Goal: Understand site structure: Understand site structure

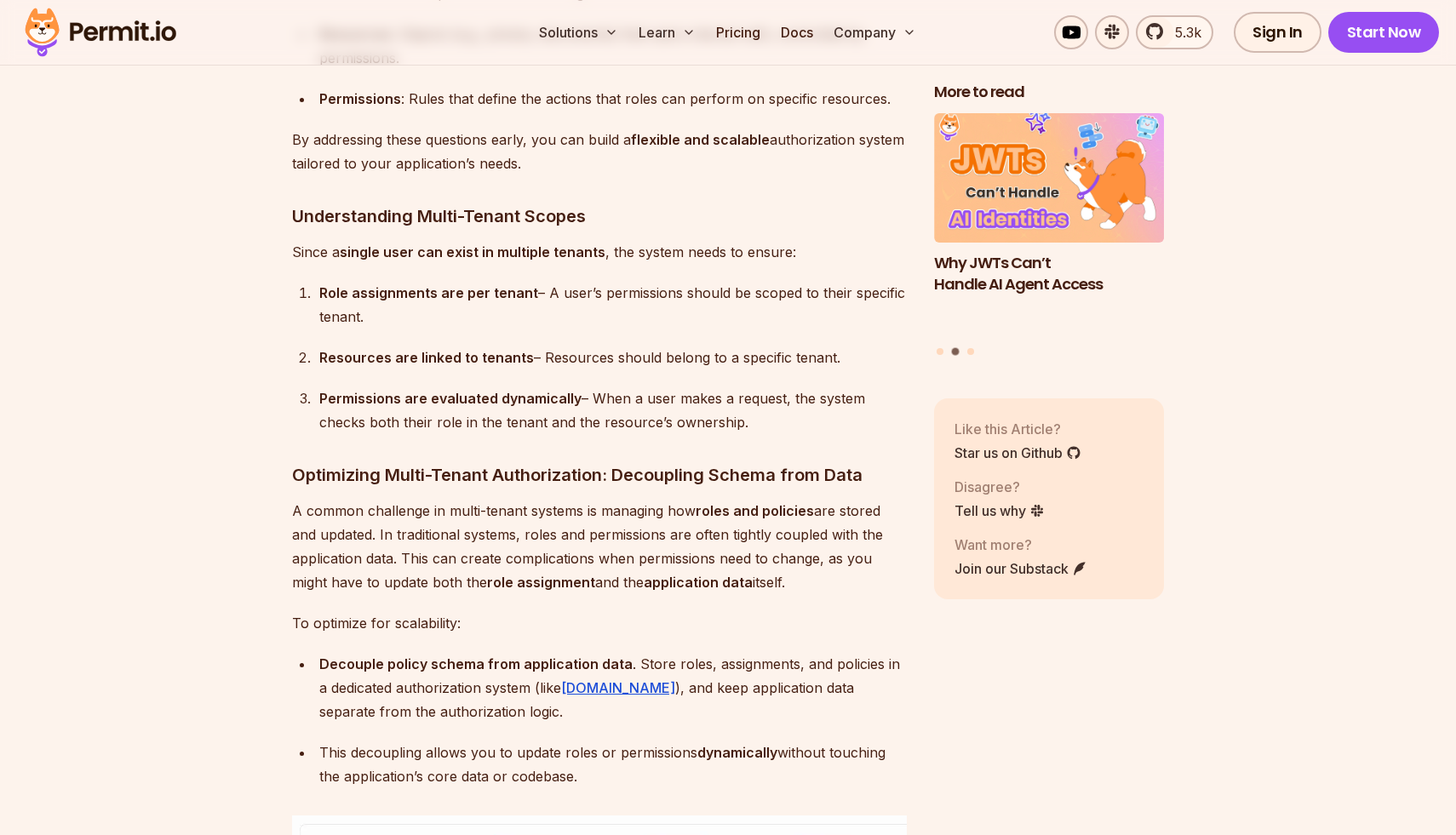
scroll to position [4660, 0]
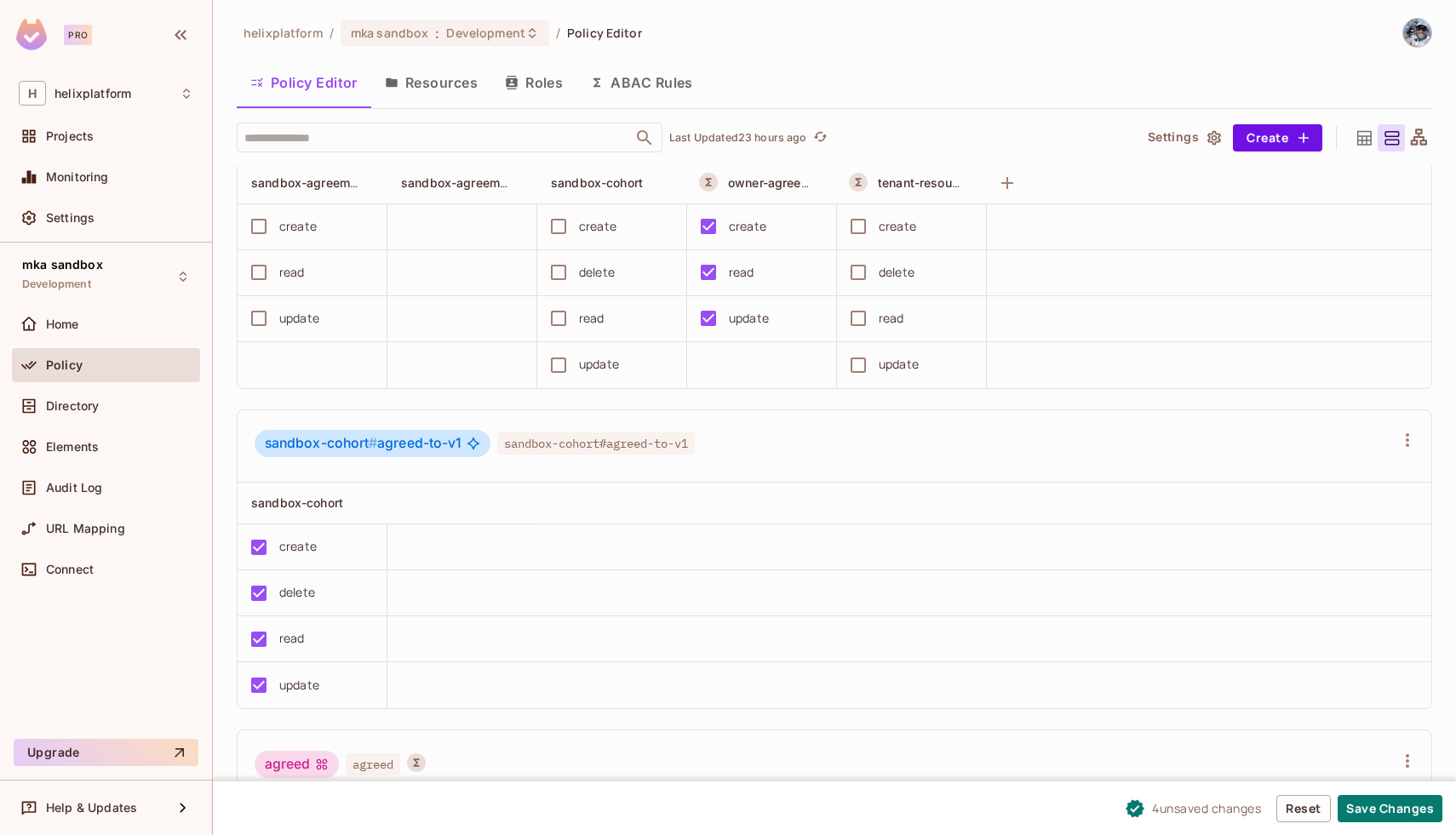
scroll to position [79, 0]
click at [1366, 139] on icon at bounding box center [1364, 138] width 15 height 15
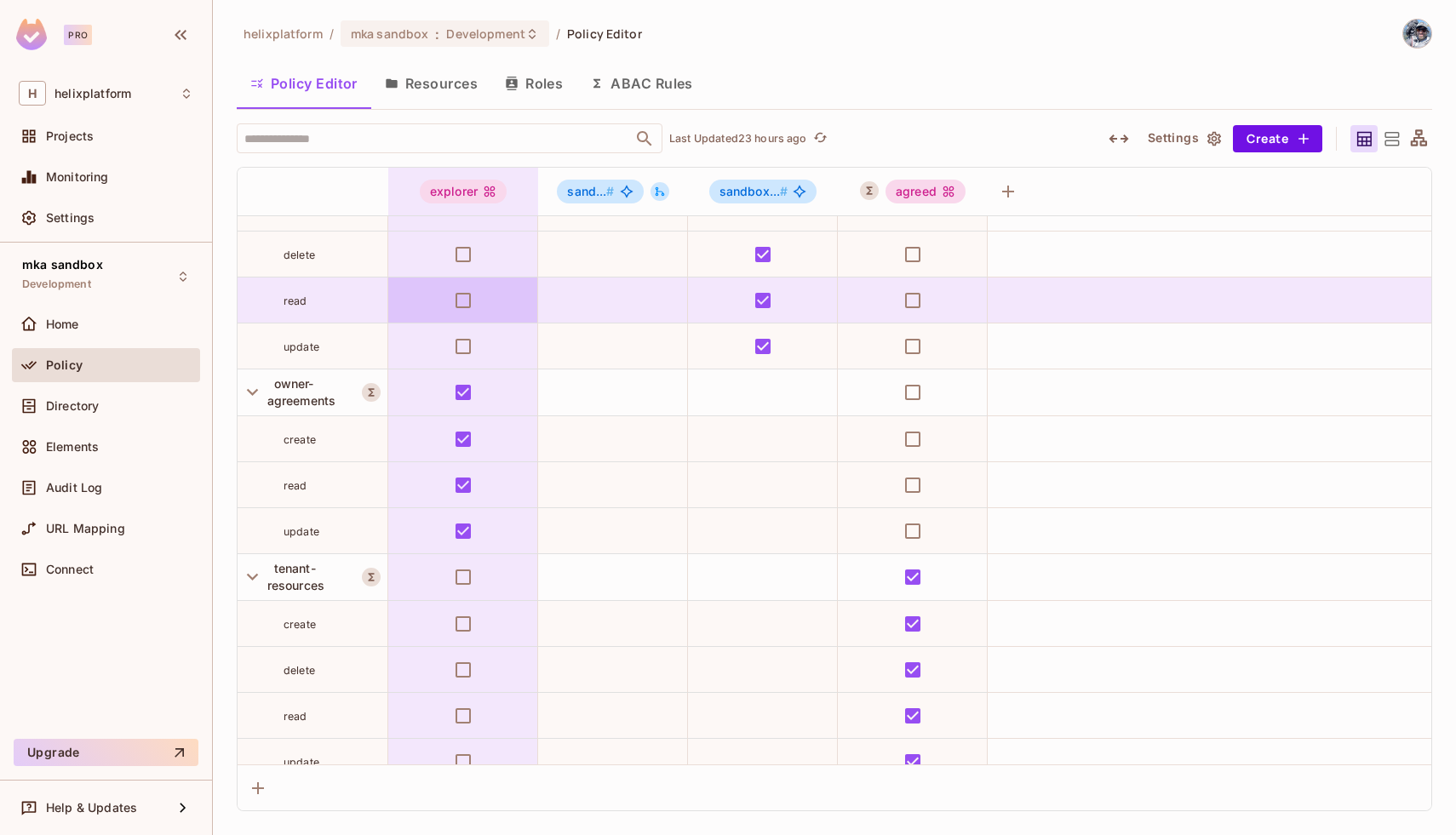
scroll to position [315, 0]
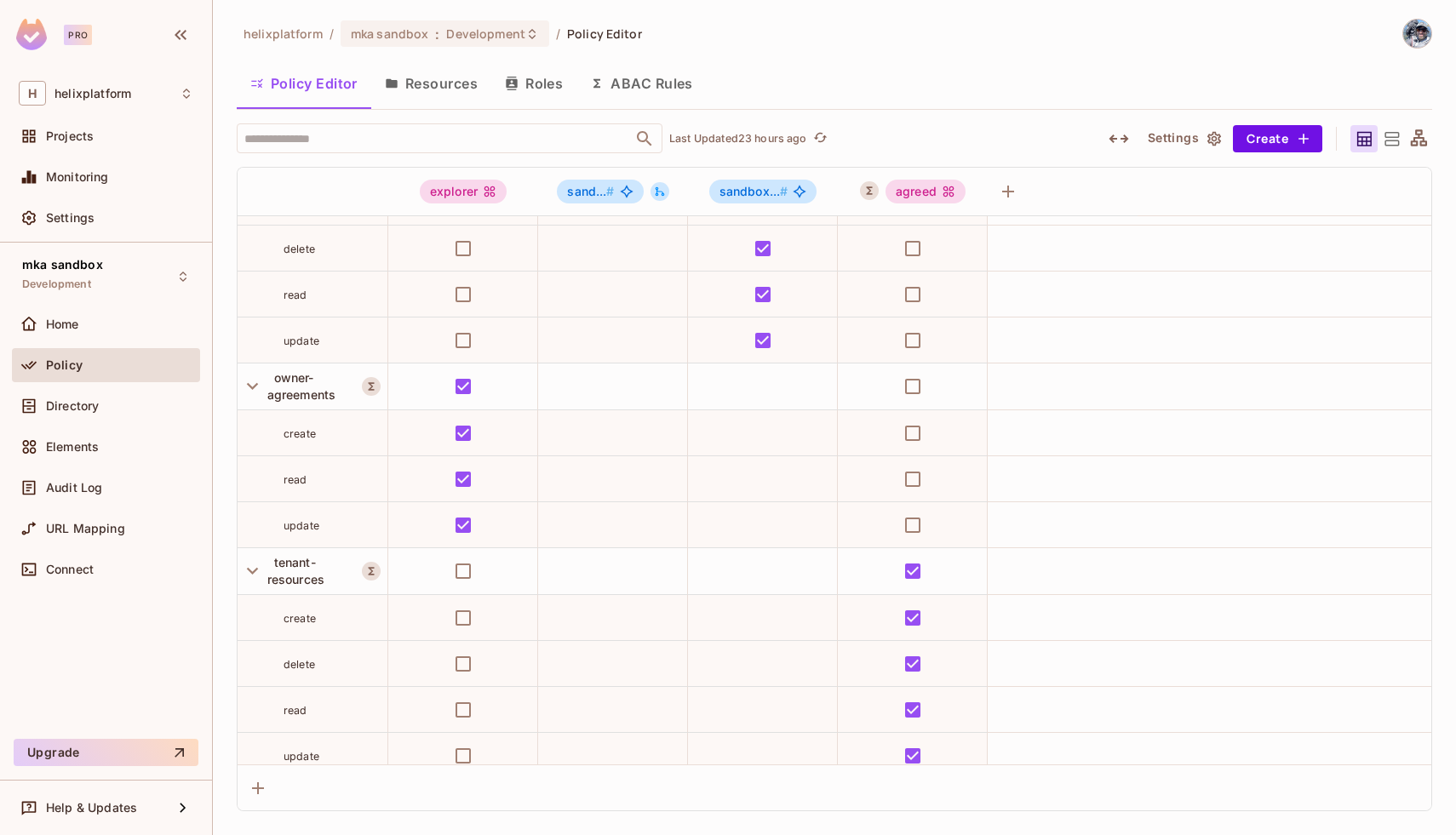
click at [643, 84] on button "ABAC Rules" at bounding box center [642, 83] width 131 height 43
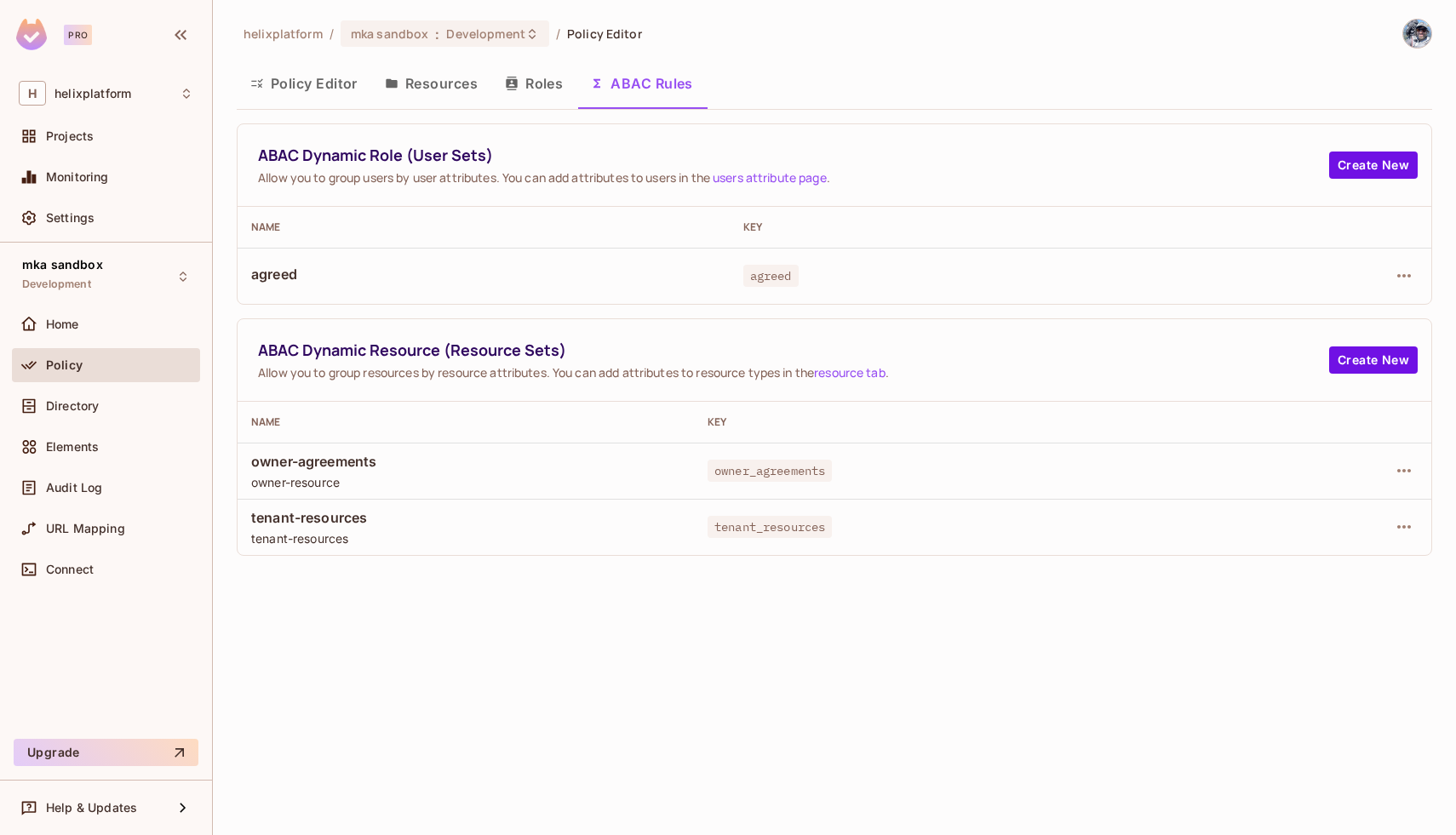
click at [296, 90] on button "Policy Editor" at bounding box center [304, 83] width 135 height 43
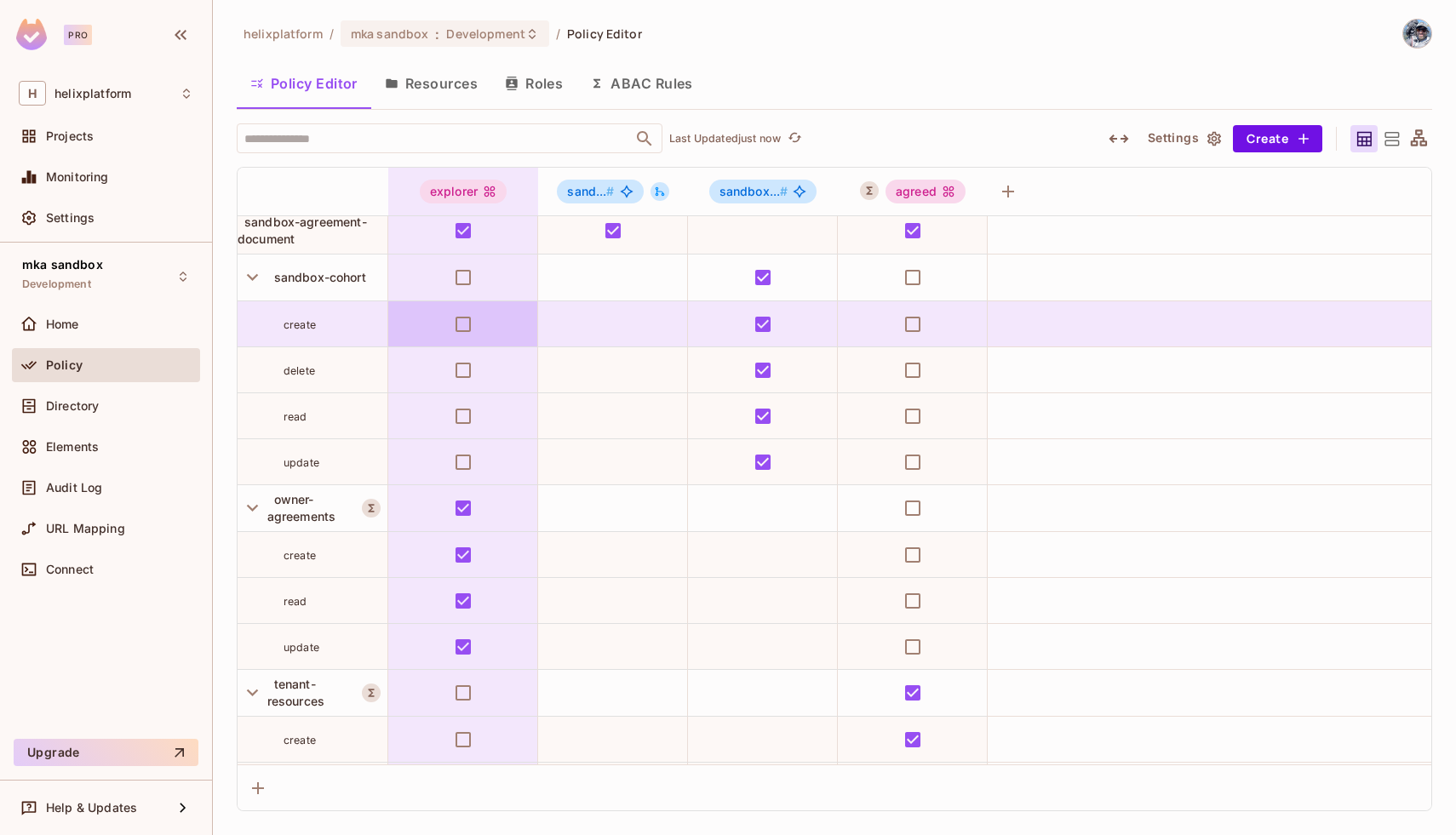
scroll to position [330, 0]
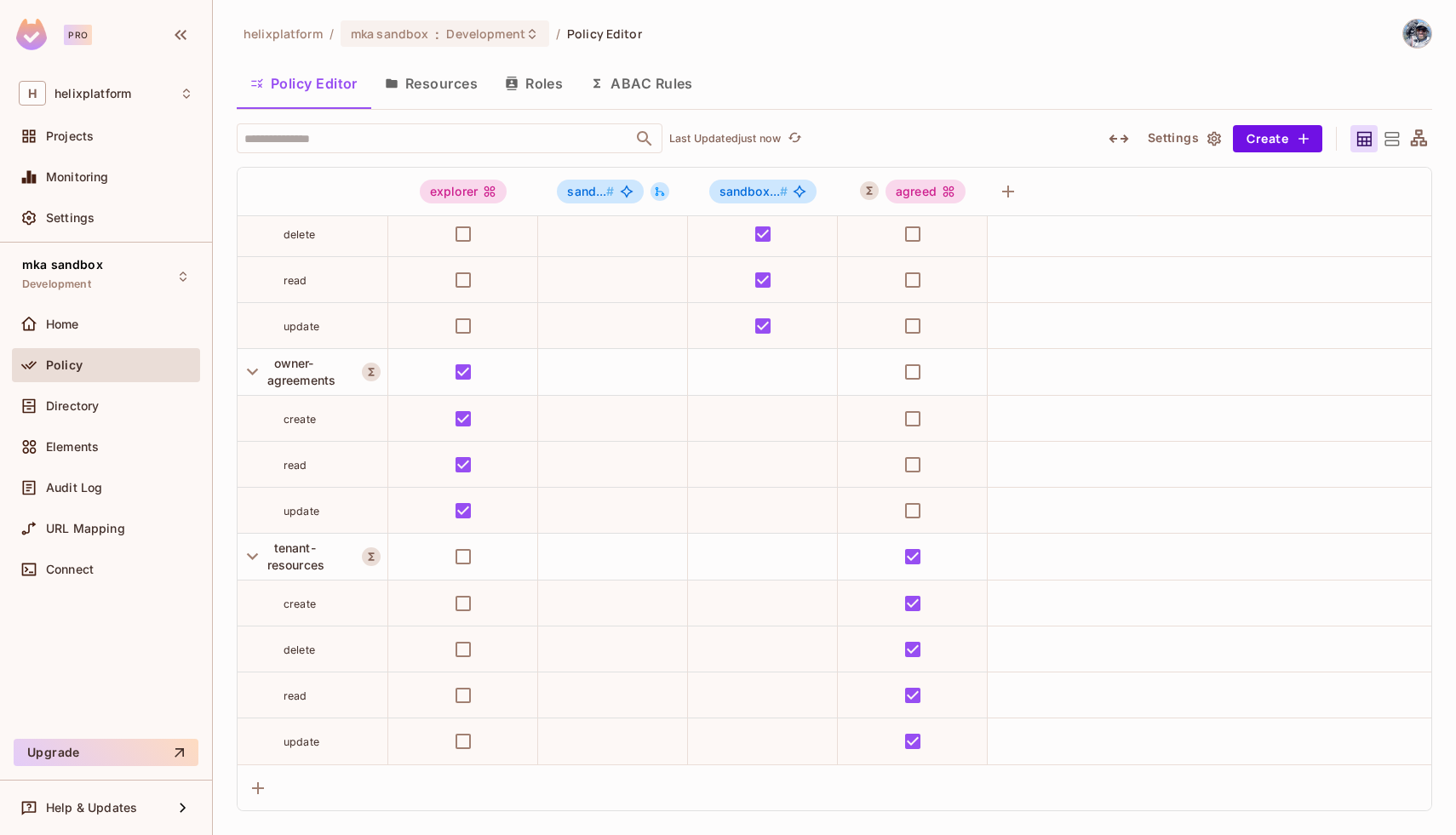
click at [521, 85] on button "Roles" at bounding box center [533, 83] width 85 height 43
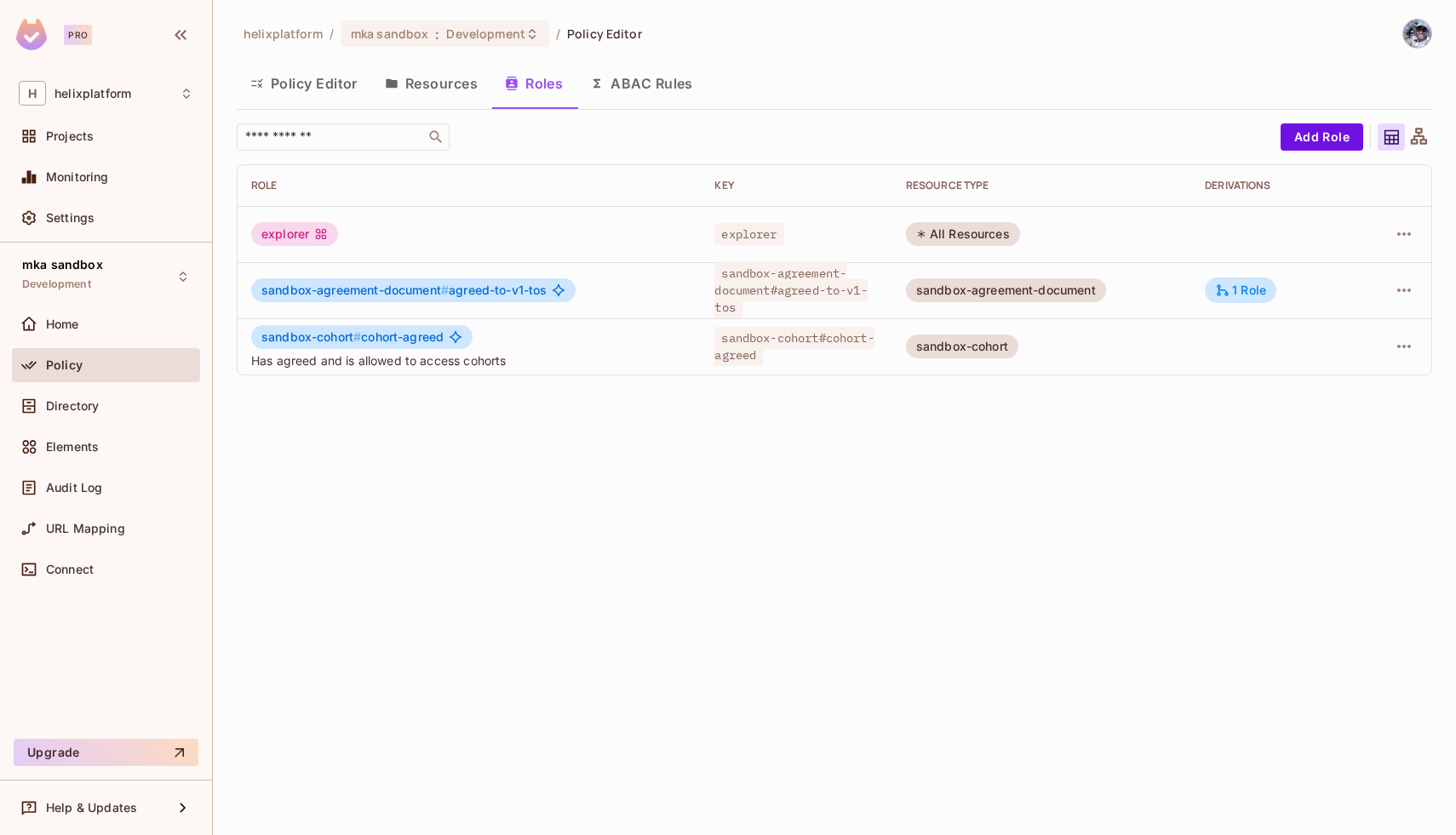
click at [321, 88] on button "Policy Editor" at bounding box center [304, 83] width 135 height 43
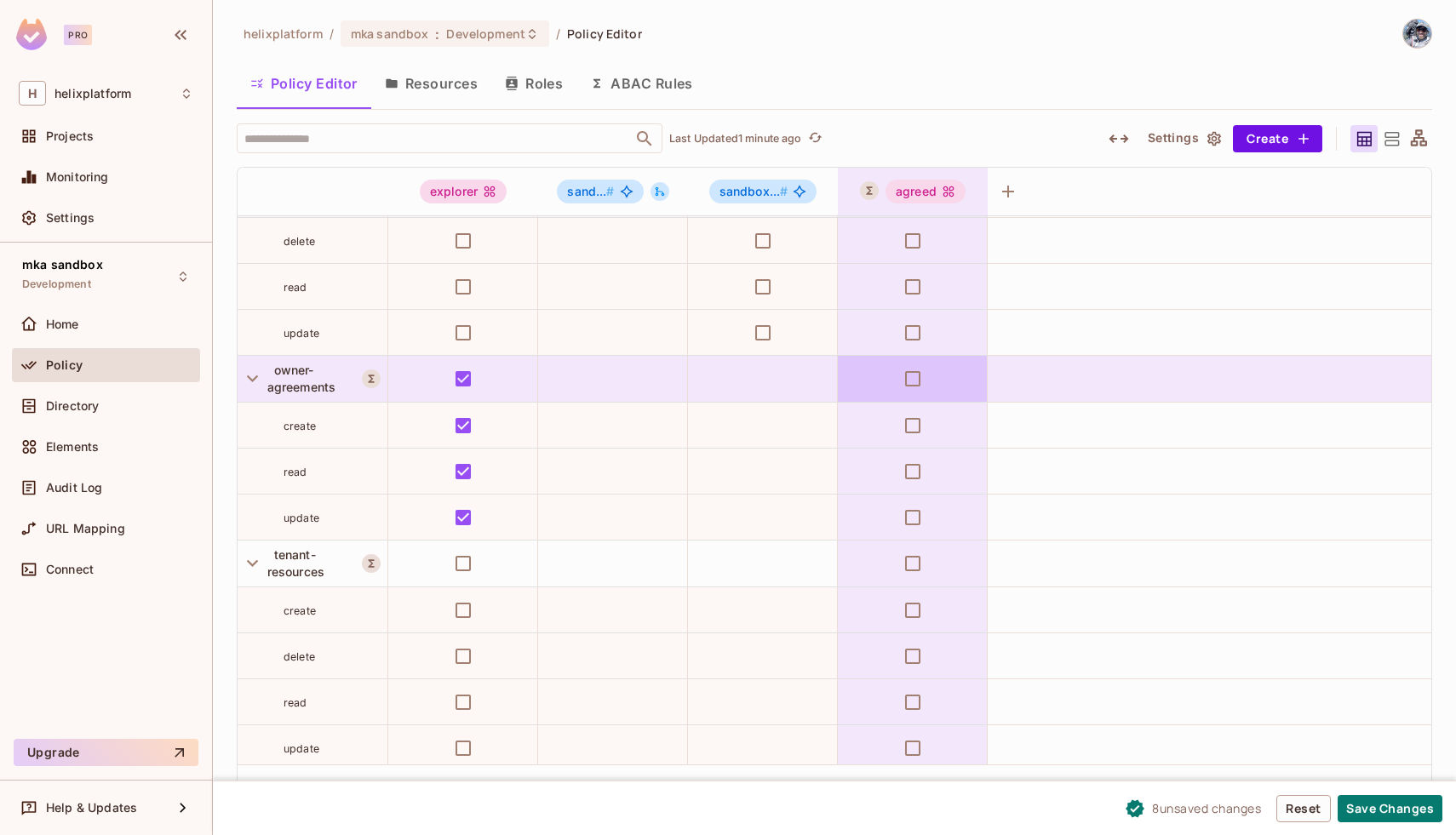
scroll to position [330, 0]
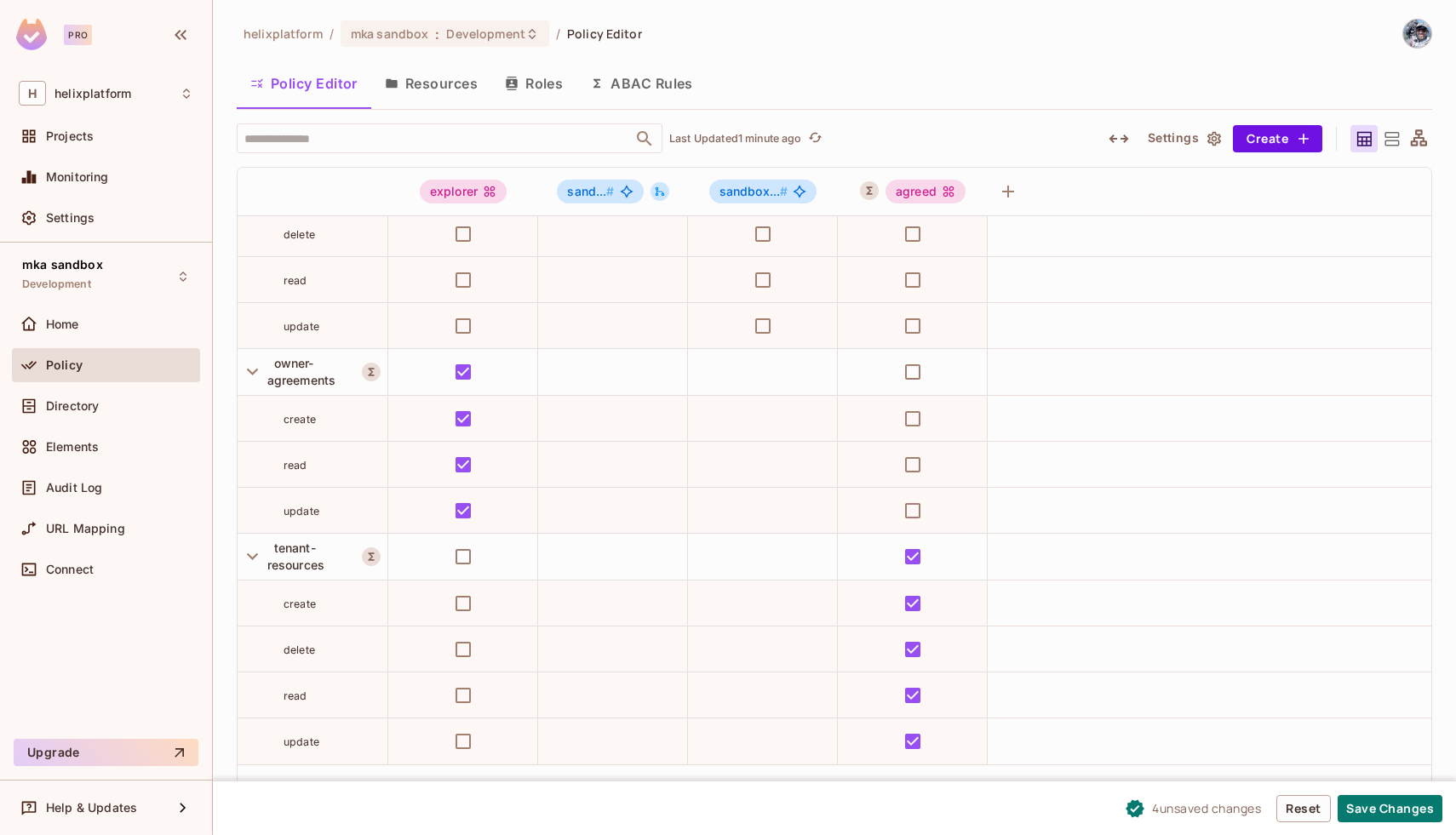
click at [528, 97] on button "Roles" at bounding box center [533, 83] width 85 height 43
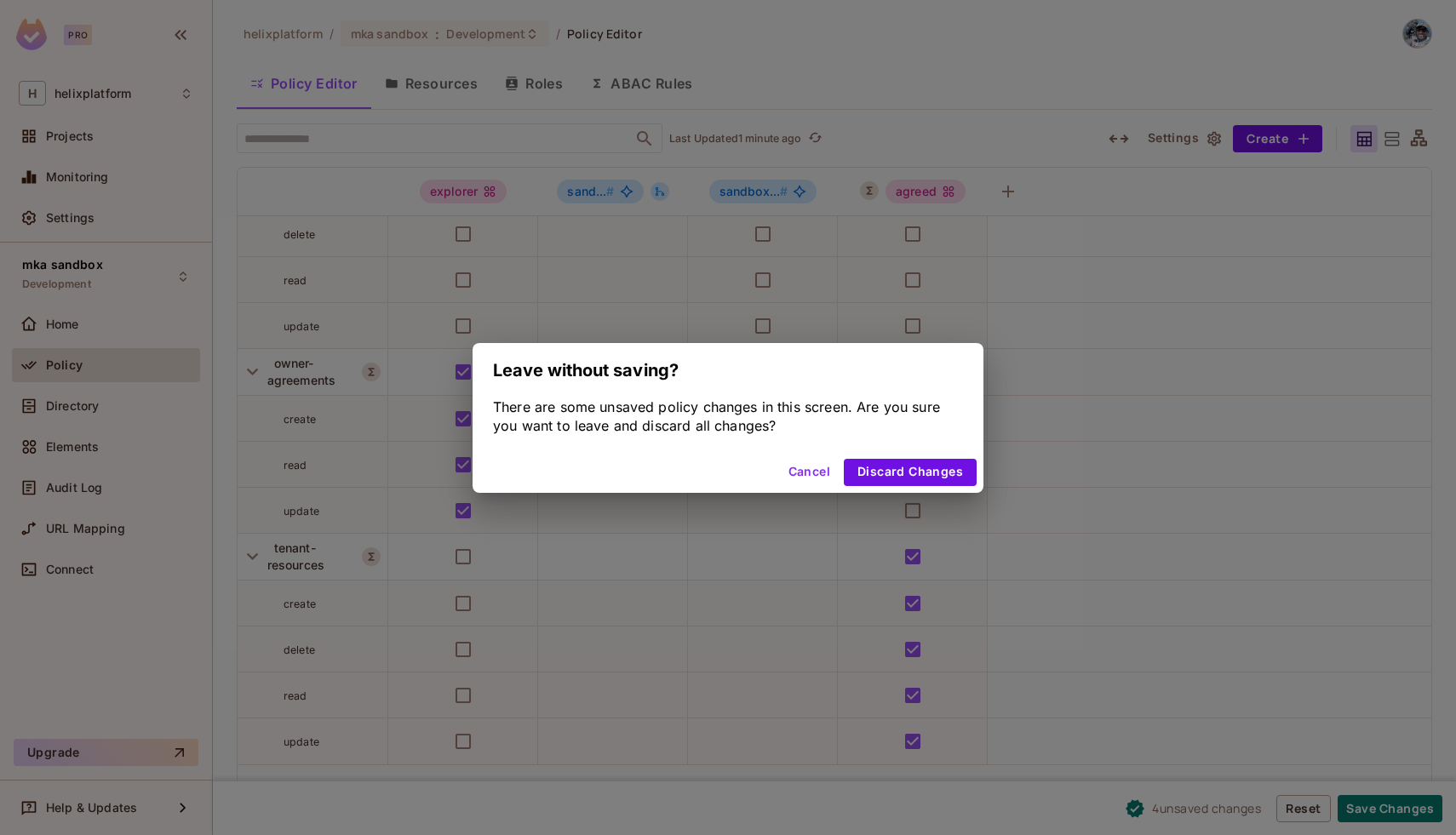
click at [799, 468] on button "Cancel" at bounding box center [810, 472] width 56 height 27
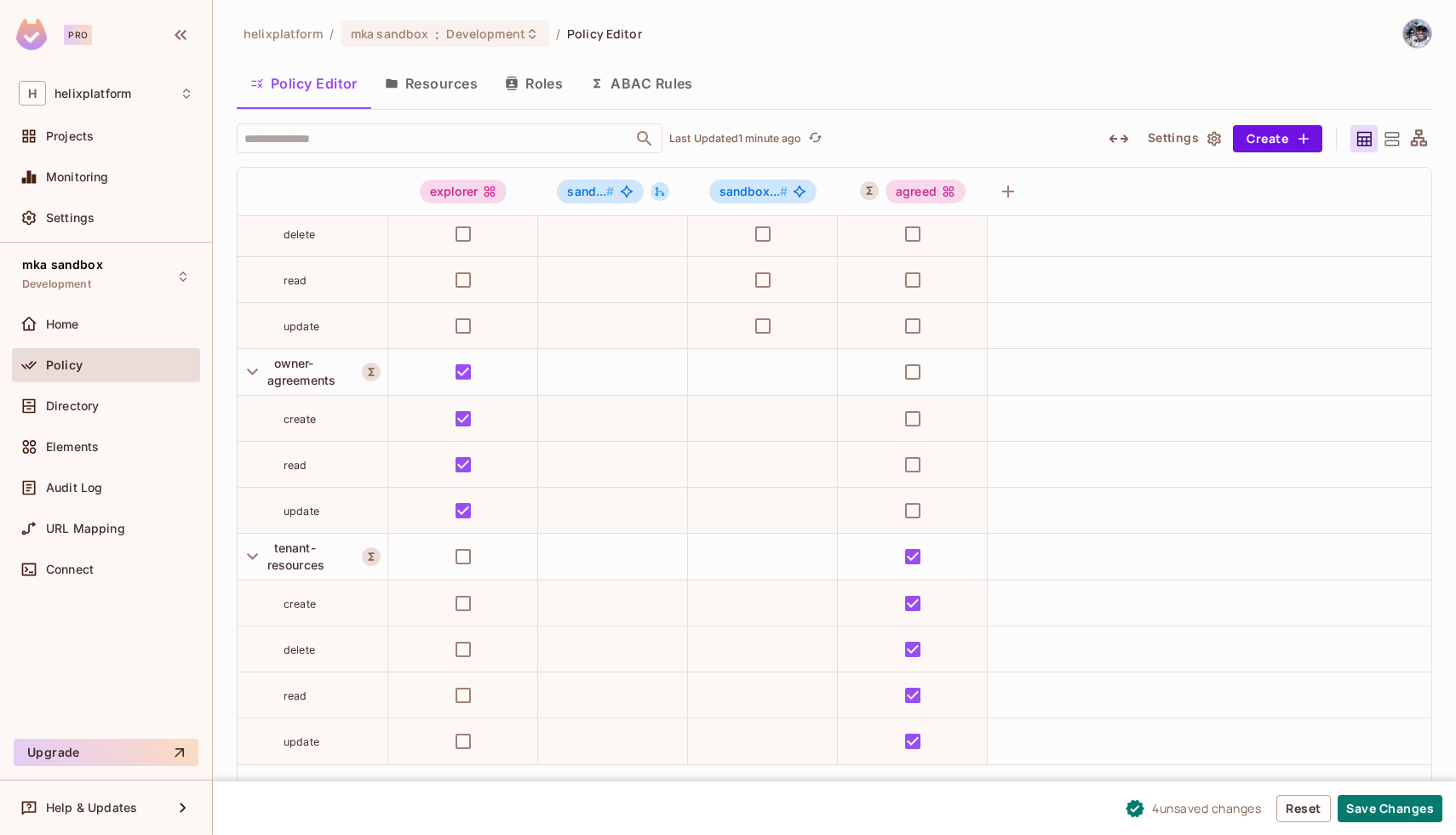
click at [541, 89] on button "Roles" at bounding box center [533, 83] width 85 height 43
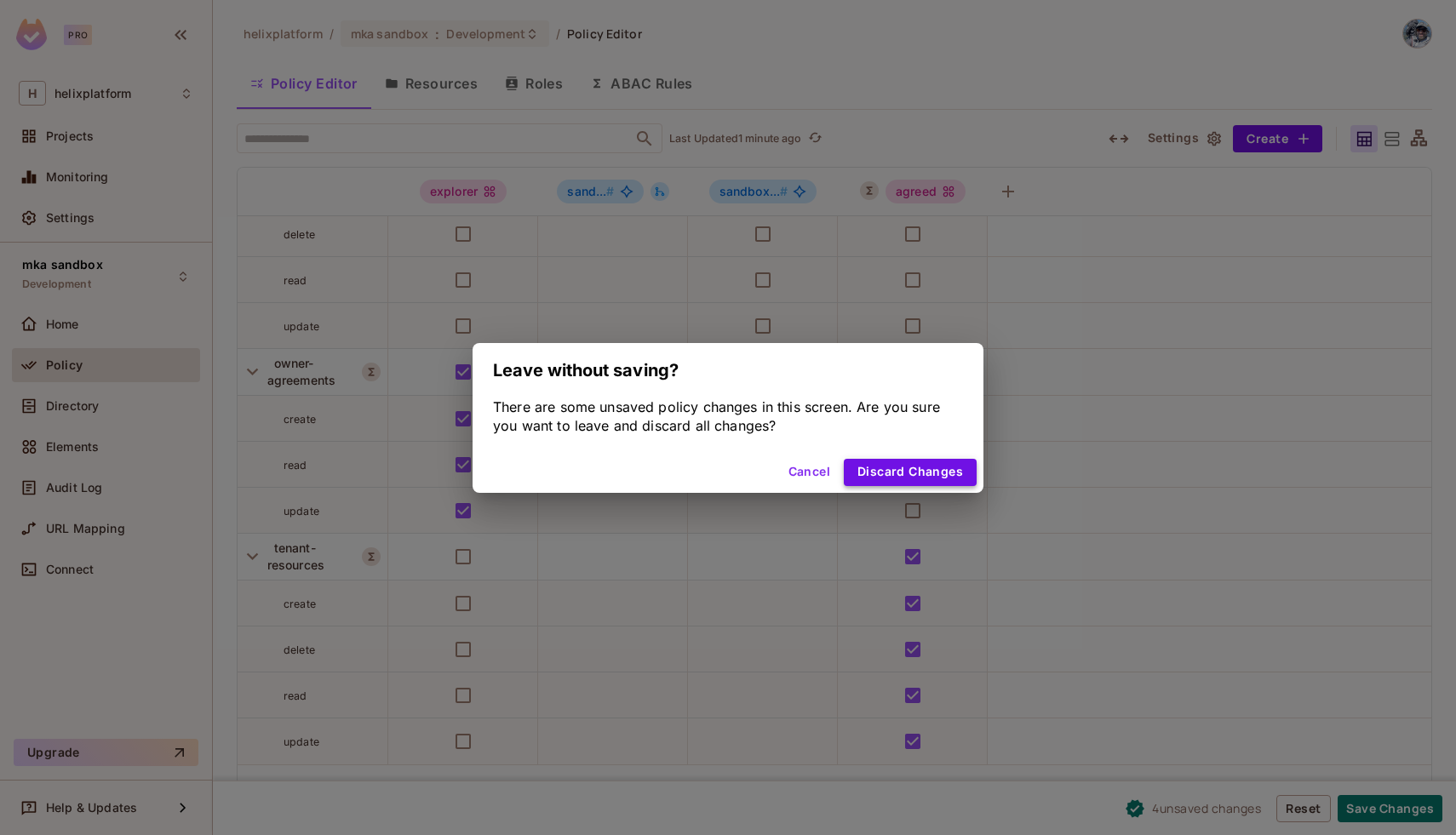
click at [857, 463] on button "Discard Changes" at bounding box center [910, 472] width 133 height 27
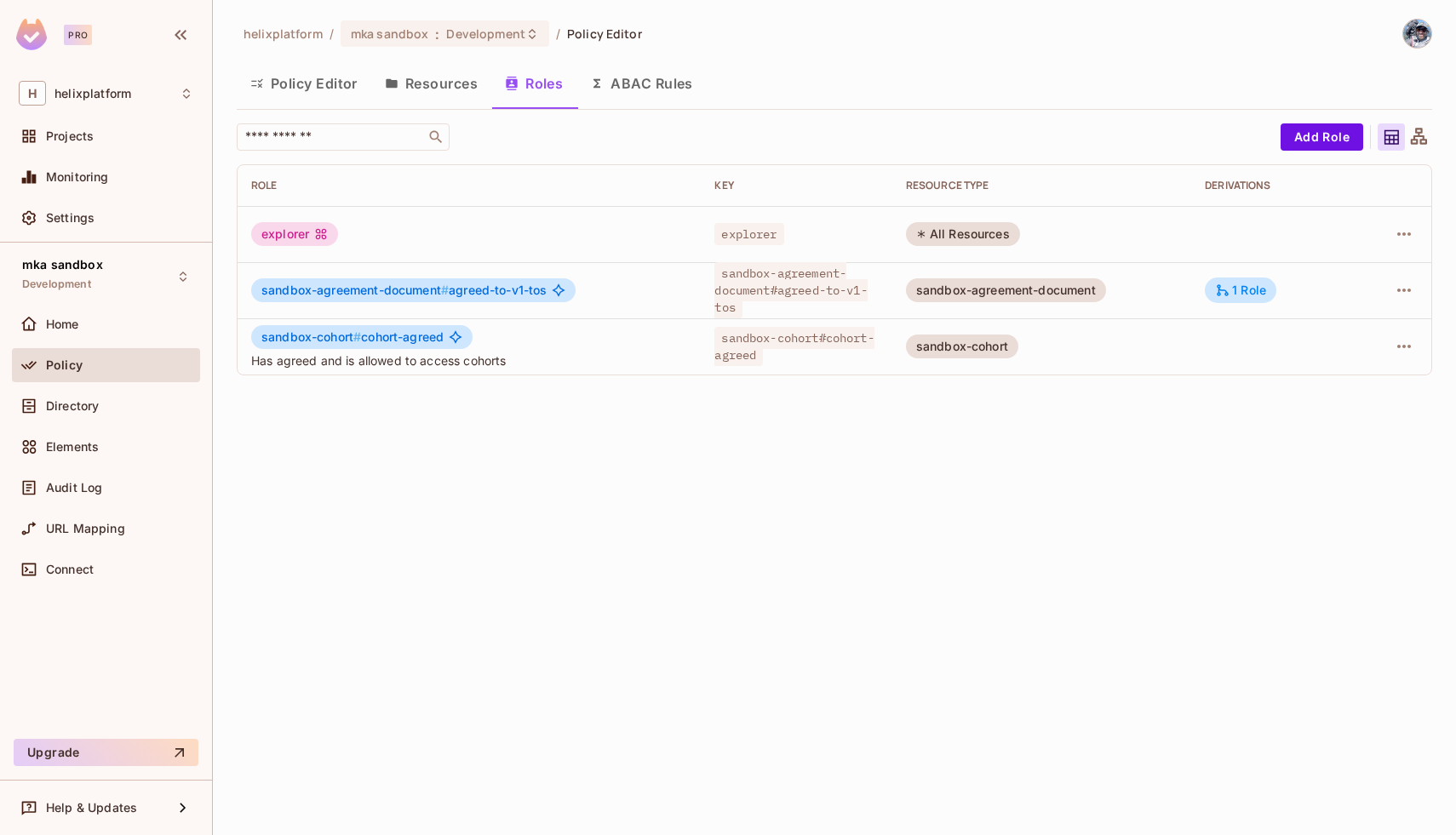
click at [293, 81] on button "Policy Editor" at bounding box center [304, 83] width 135 height 43
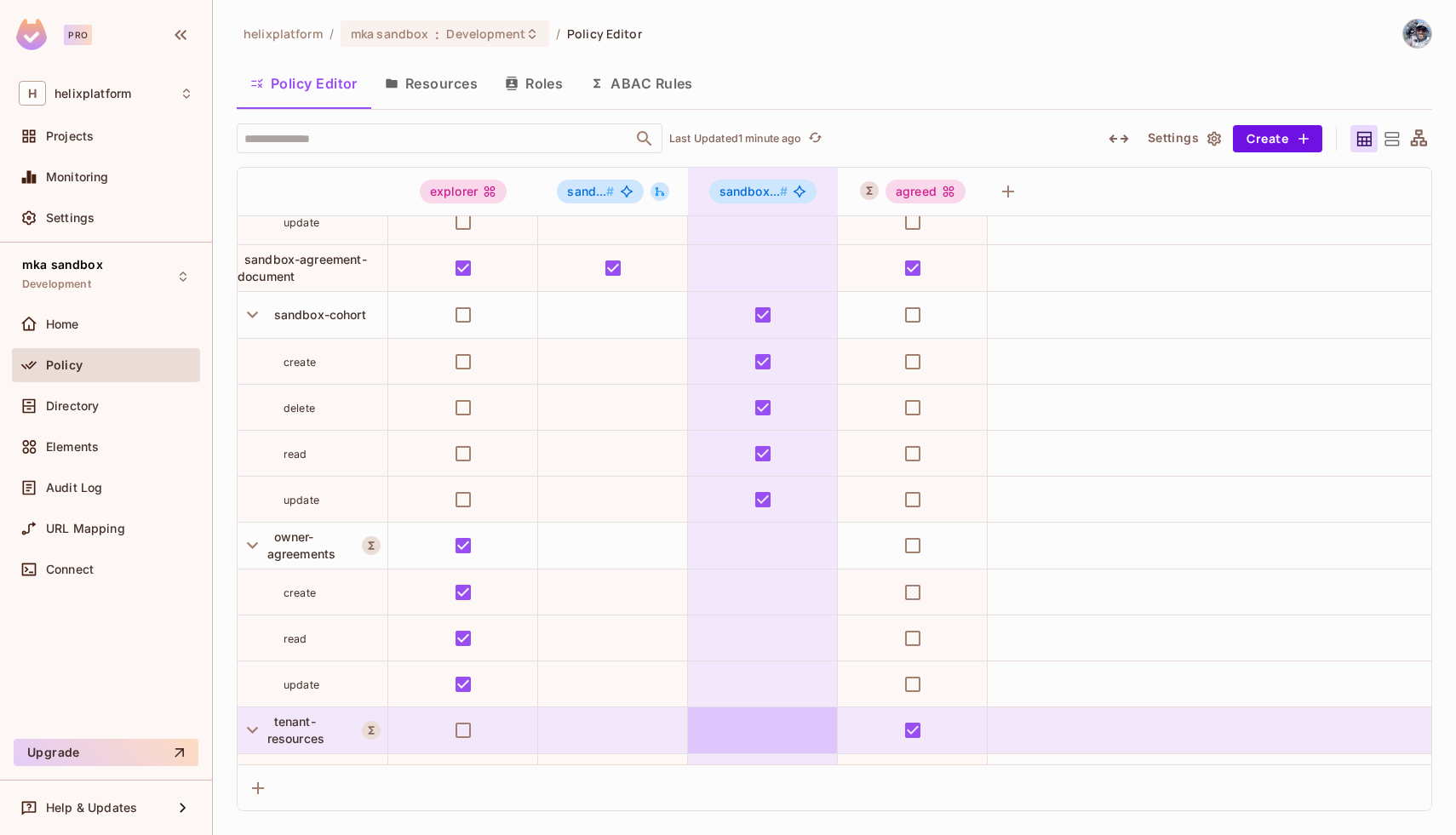
scroll to position [149, 0]
